Goal: Check status: Check status

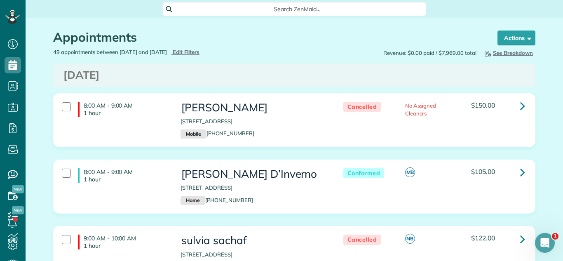
drag, startPoint x: 416, startPoint y: 74, endPoint x: 208, endPoint y: 65, distance: 209.0
click at [416, 74] on h3 "[DATE]" at bounding box center [293, 75] width 461 height 12
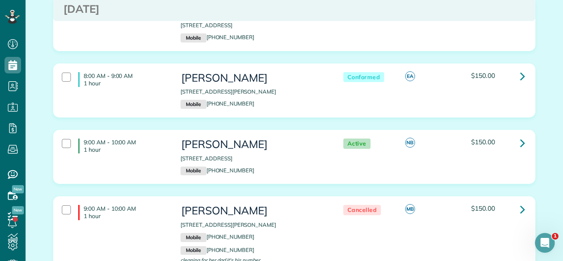
scroll to position [929, 0]
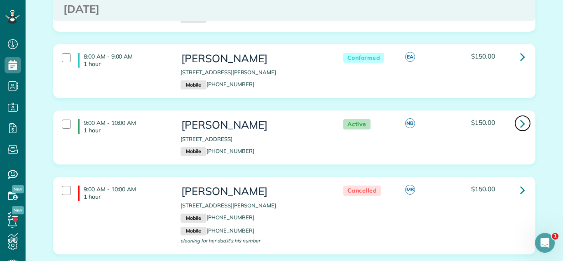
click at [523, 131] on icon at bounding box center [522, 123] width 5 height 14
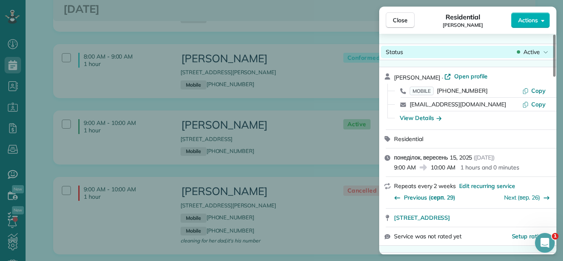
click at [513, 56] on div "Status Active" at bounding box center [468, 52] width 174 height 12
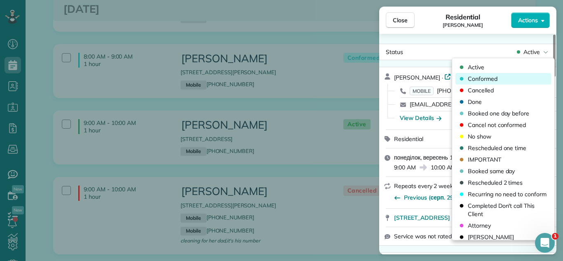
click at [497, 80] on div "Conformed" at bounding box center [503, 79] width 96 height 12
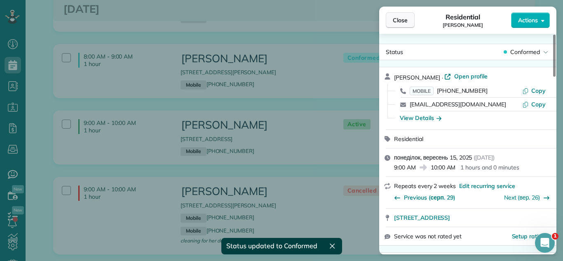
click at [389, 15] on button "Close" at bounding box center [399, 20] width 29 height 16
